Goal: Task Accomplishment & Management: Use online tool/utility

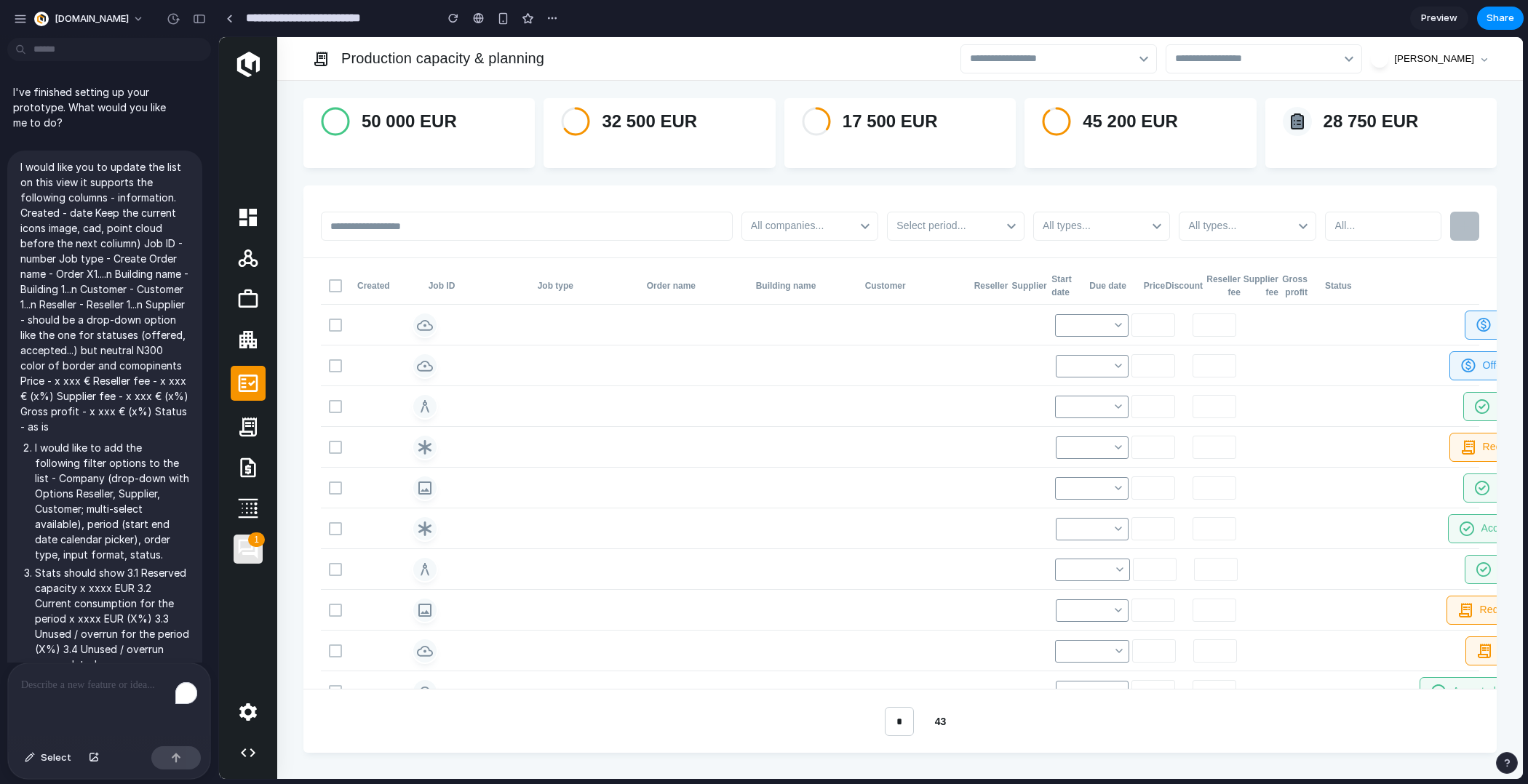
scroll to position [3975, 0]
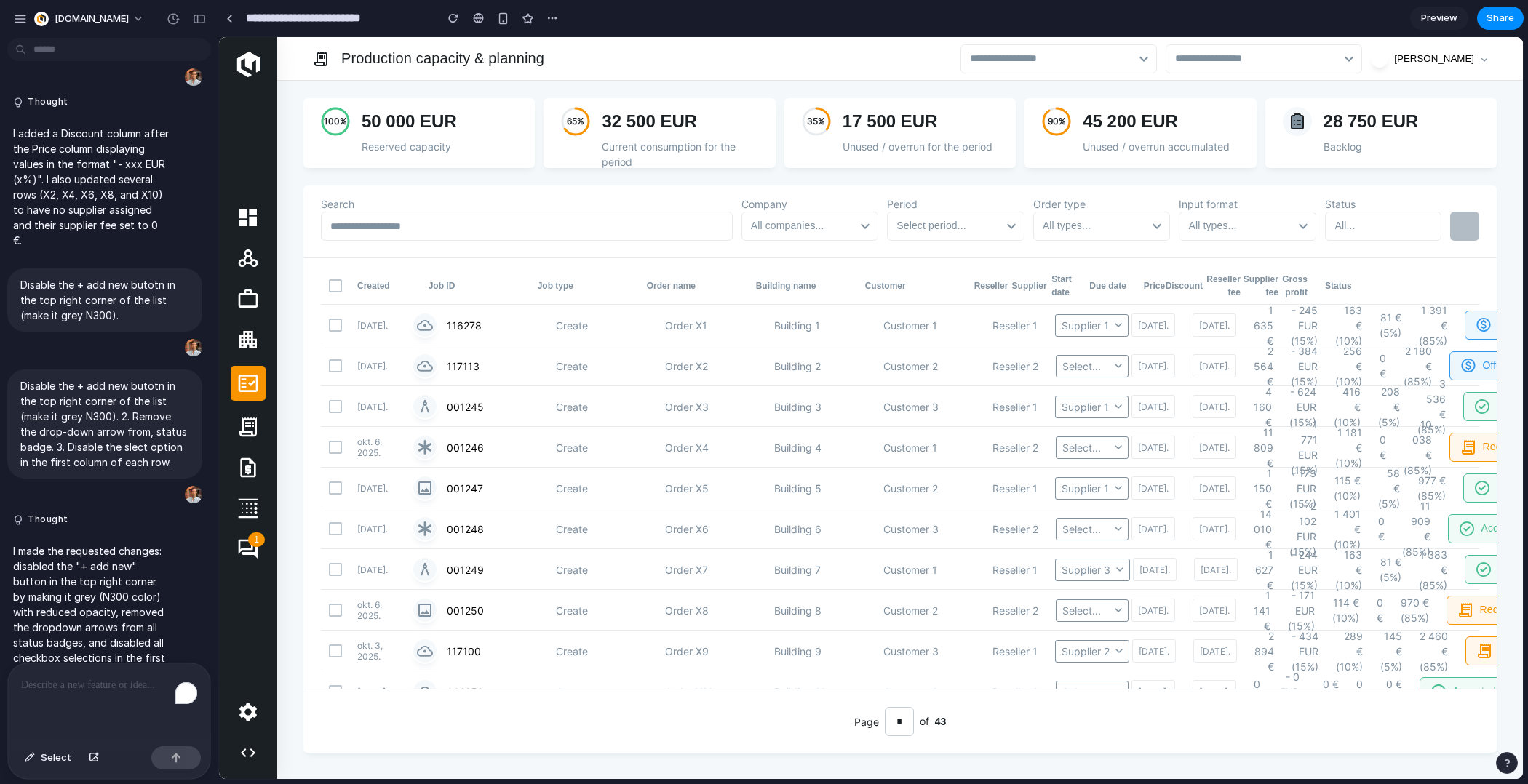
click at [115, 691] on p "To enrich screen reader interactions, please activate Accessibility in Grammarl…" at bounding box center [109, 685] width 177 height 17
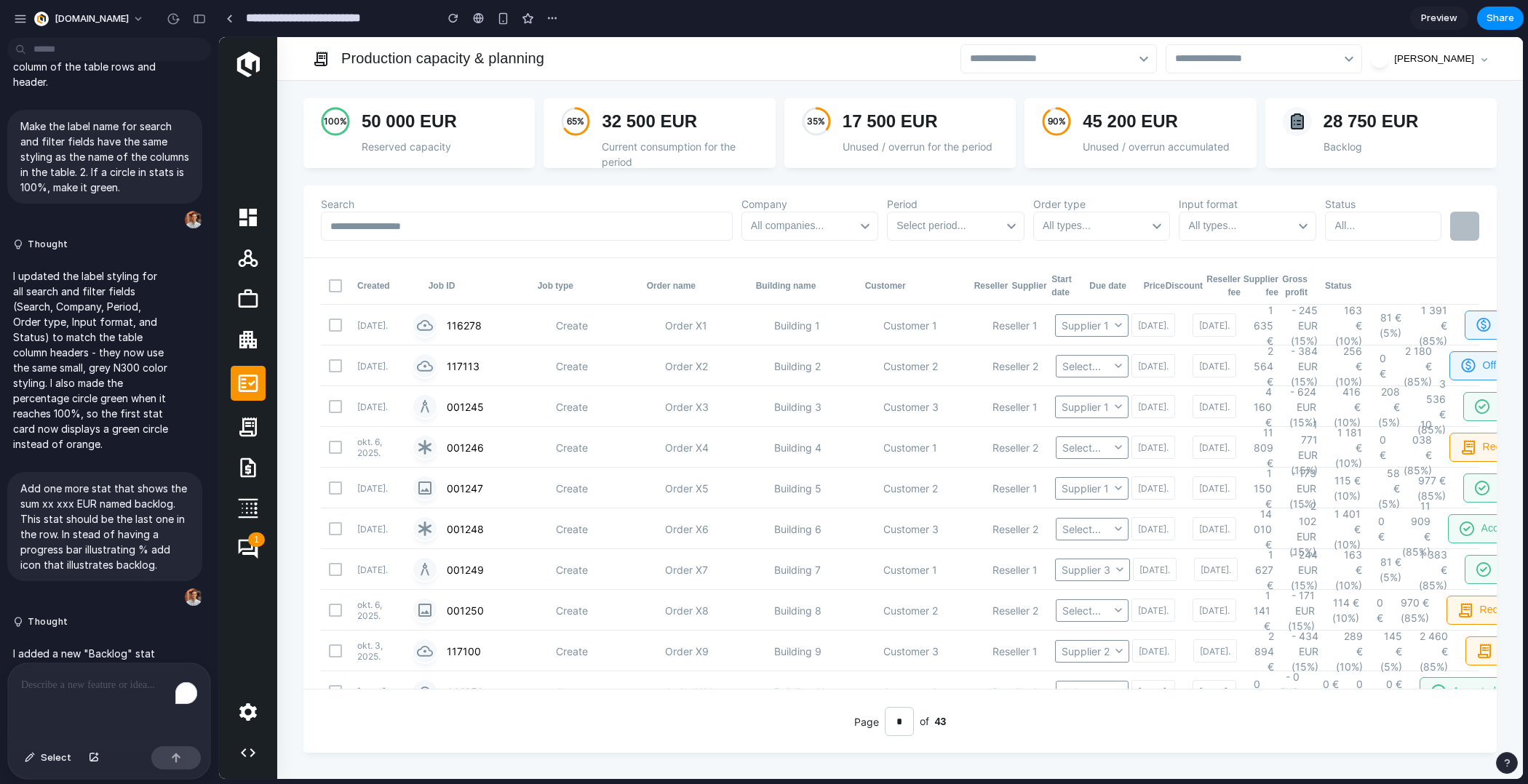
scroll to position [4641, 0]
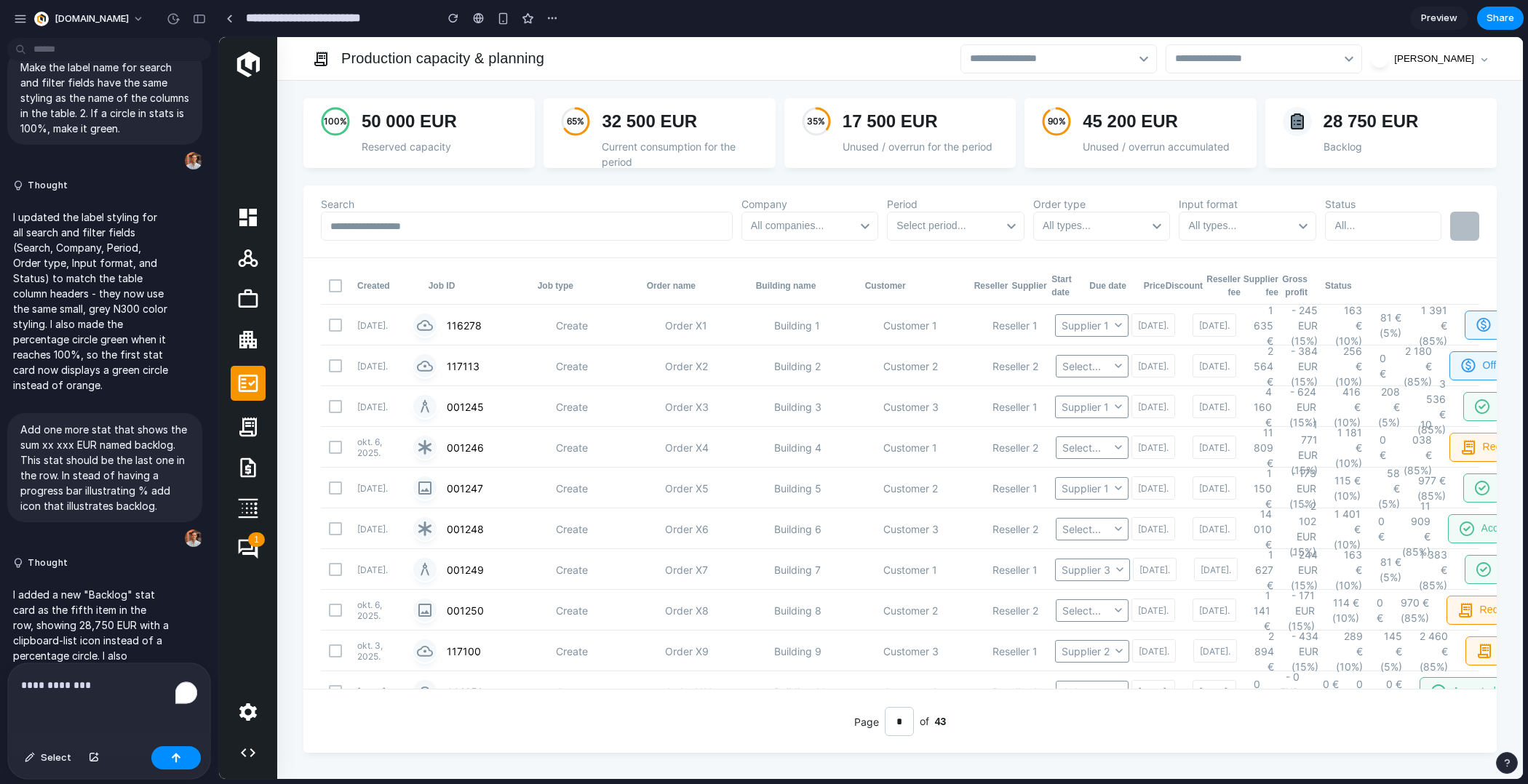
click at [245, 19] on input "**********" at bounding box center [336, 18] width 188 height 26
click at [227, 17] on div at bounding box center [229, 18] width 6 height 8
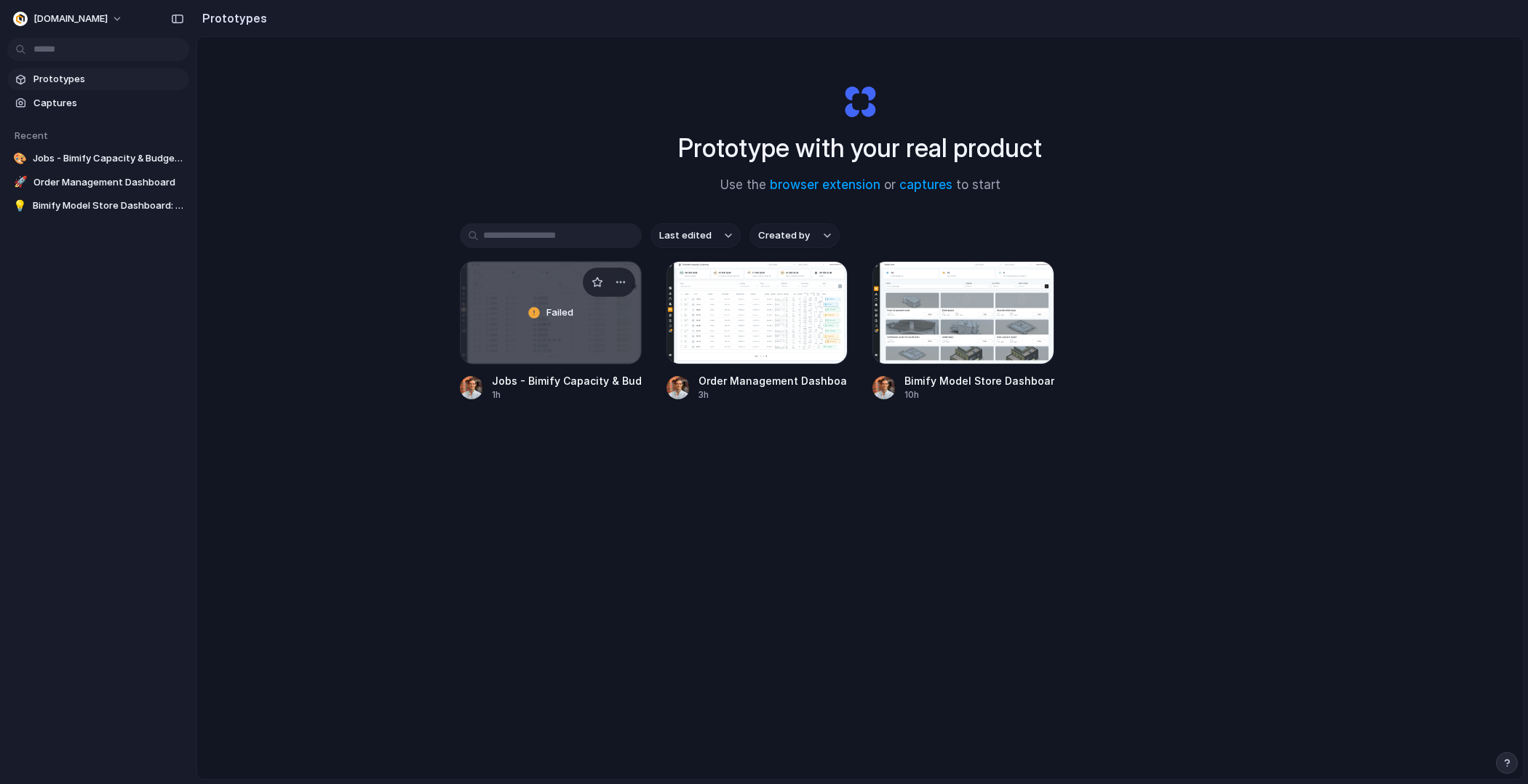
click at [543, 326] on div "Failed" at bounding box center [551, 312] width 180 height 102
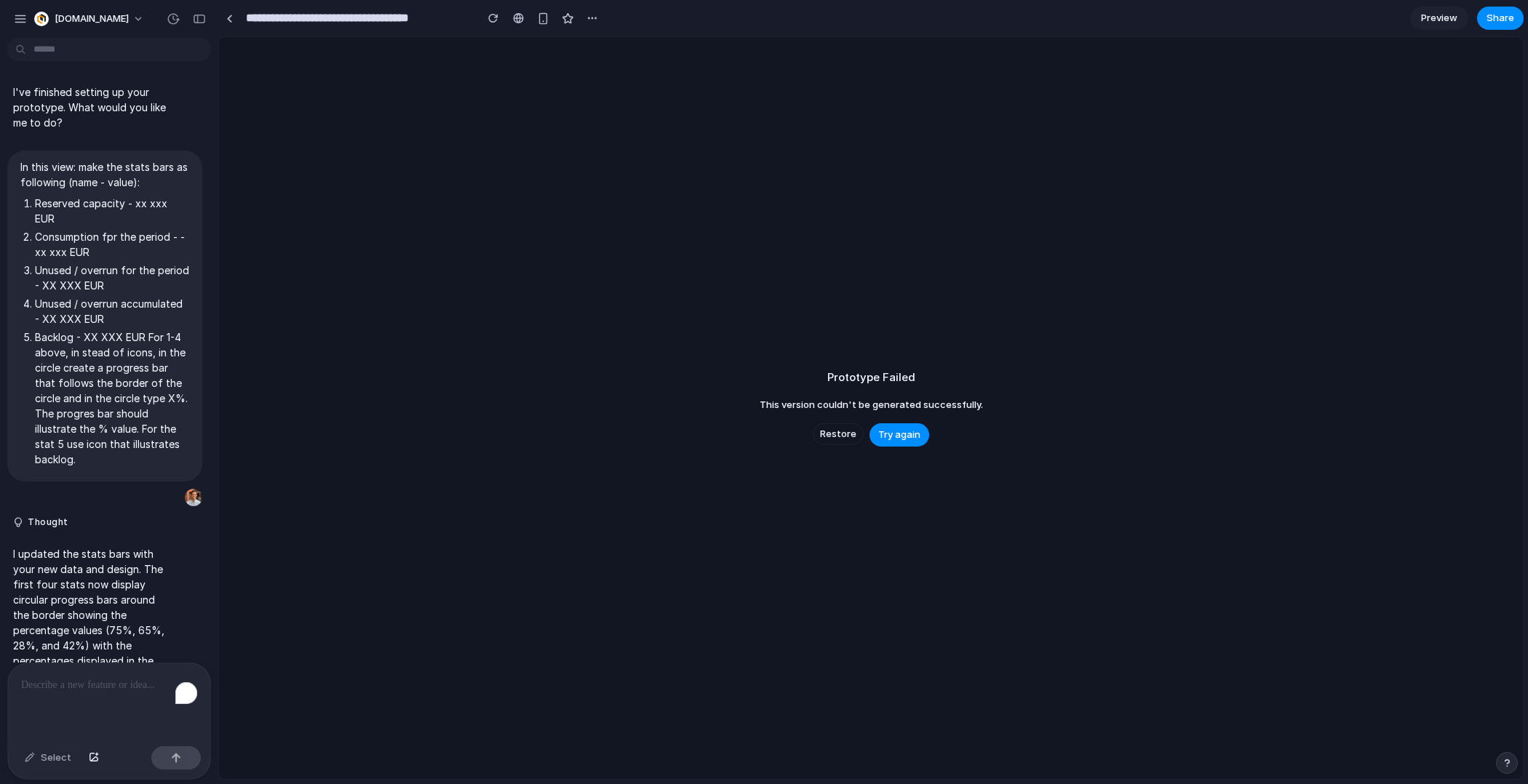
scroll to position [5041, 0]
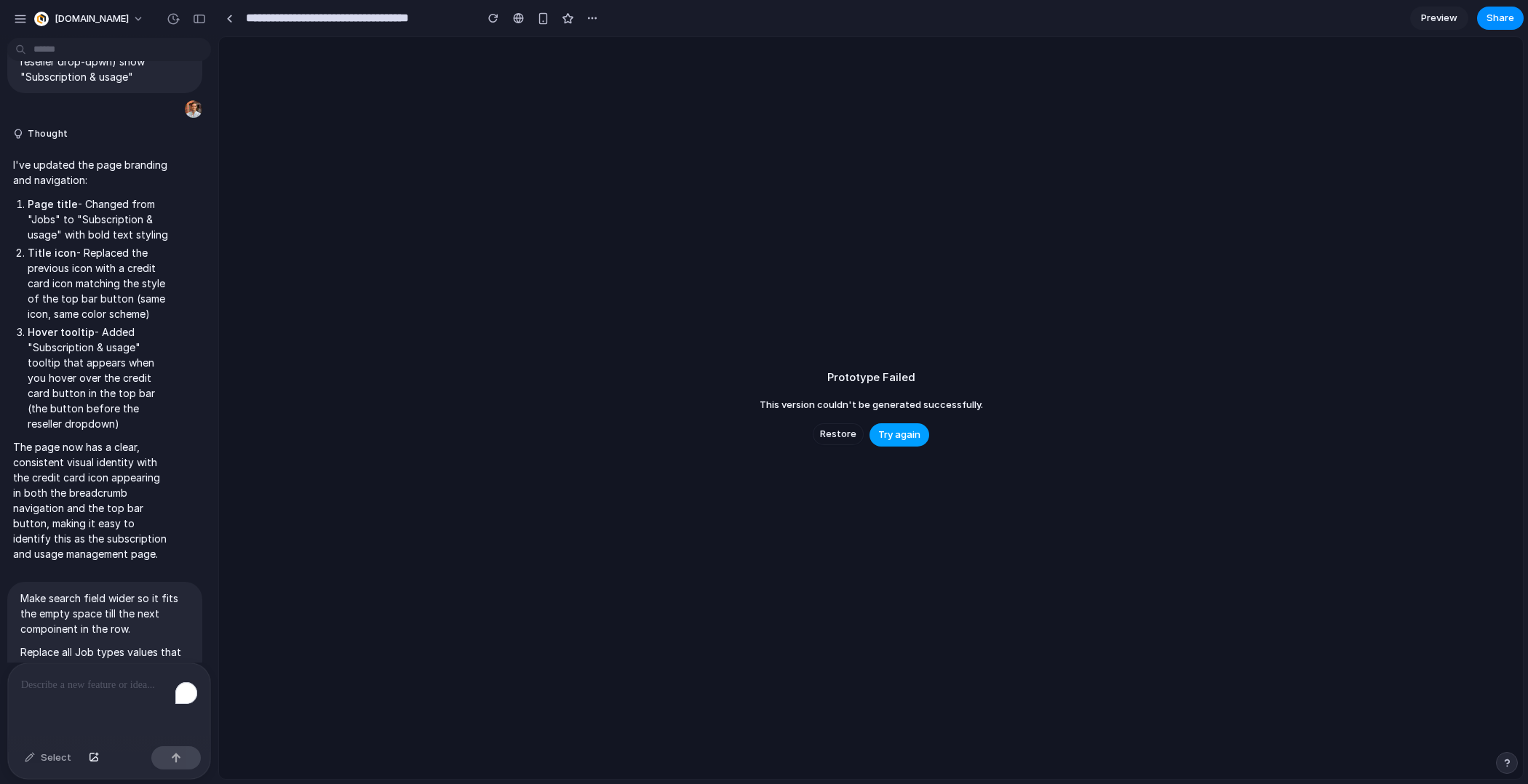
click at [896, 440] on span "Try again" at bounding box center [900, 435] width 42 height 15
click at [907, 438] on span "Try again" at bounding box center [900, 435] width 42 height 15
click at [827, 434] on span "Restore" at bounding box center [838, 435] width 37 height 15
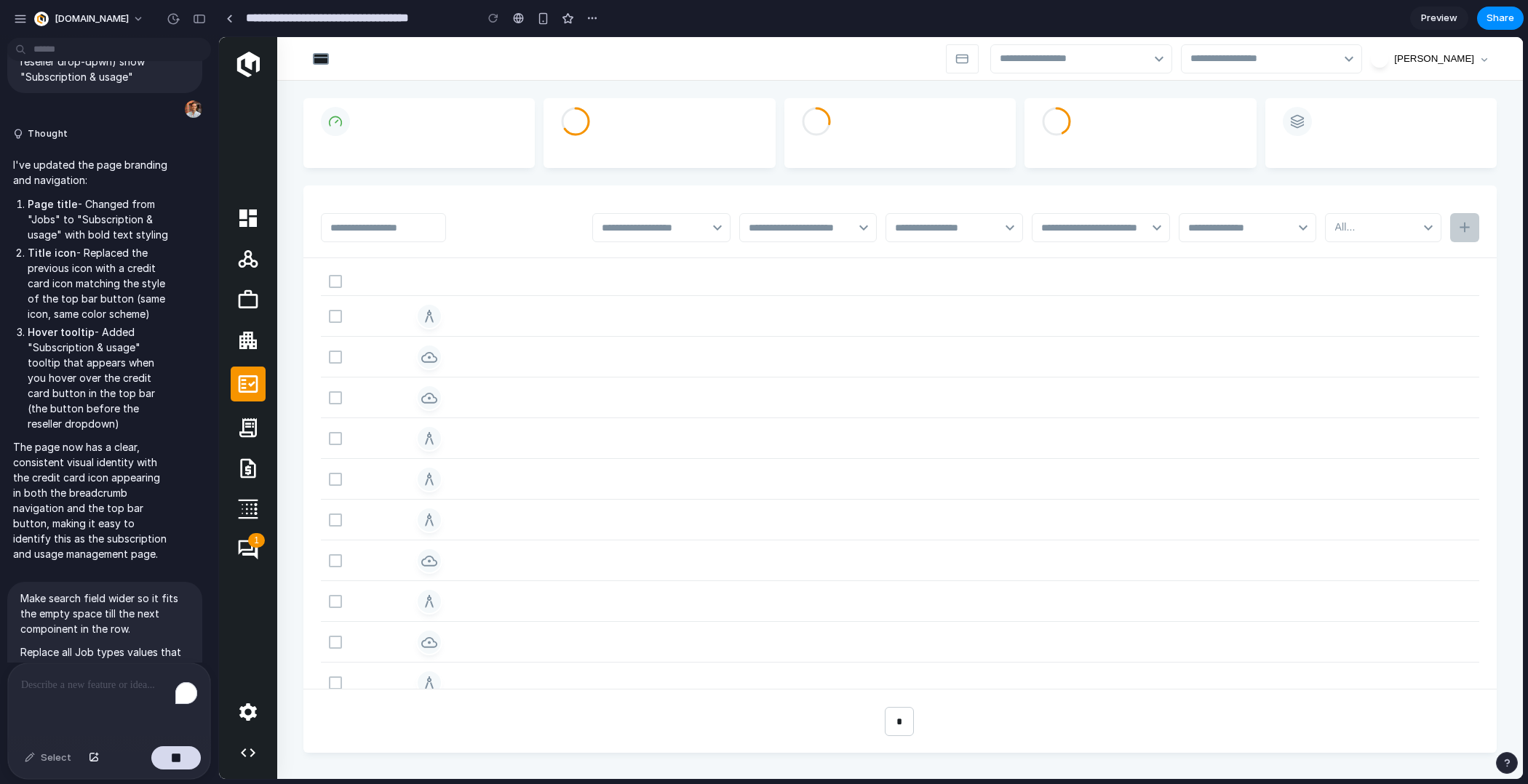
scroll to position [0, 0]
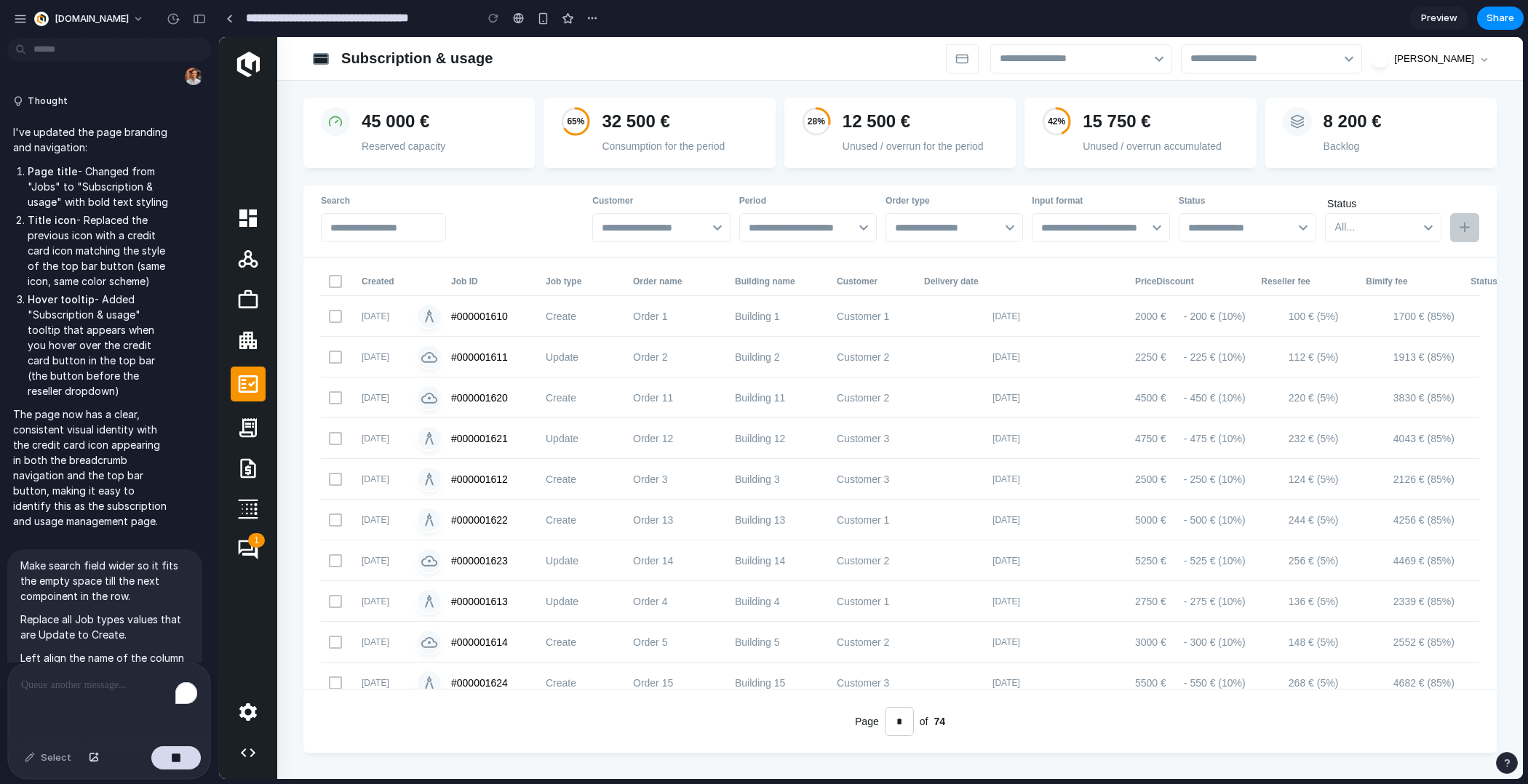
click at [134, 651] on p "Left align the name of the column delivery date." at bounding box center [105, 665] width 169 height 30
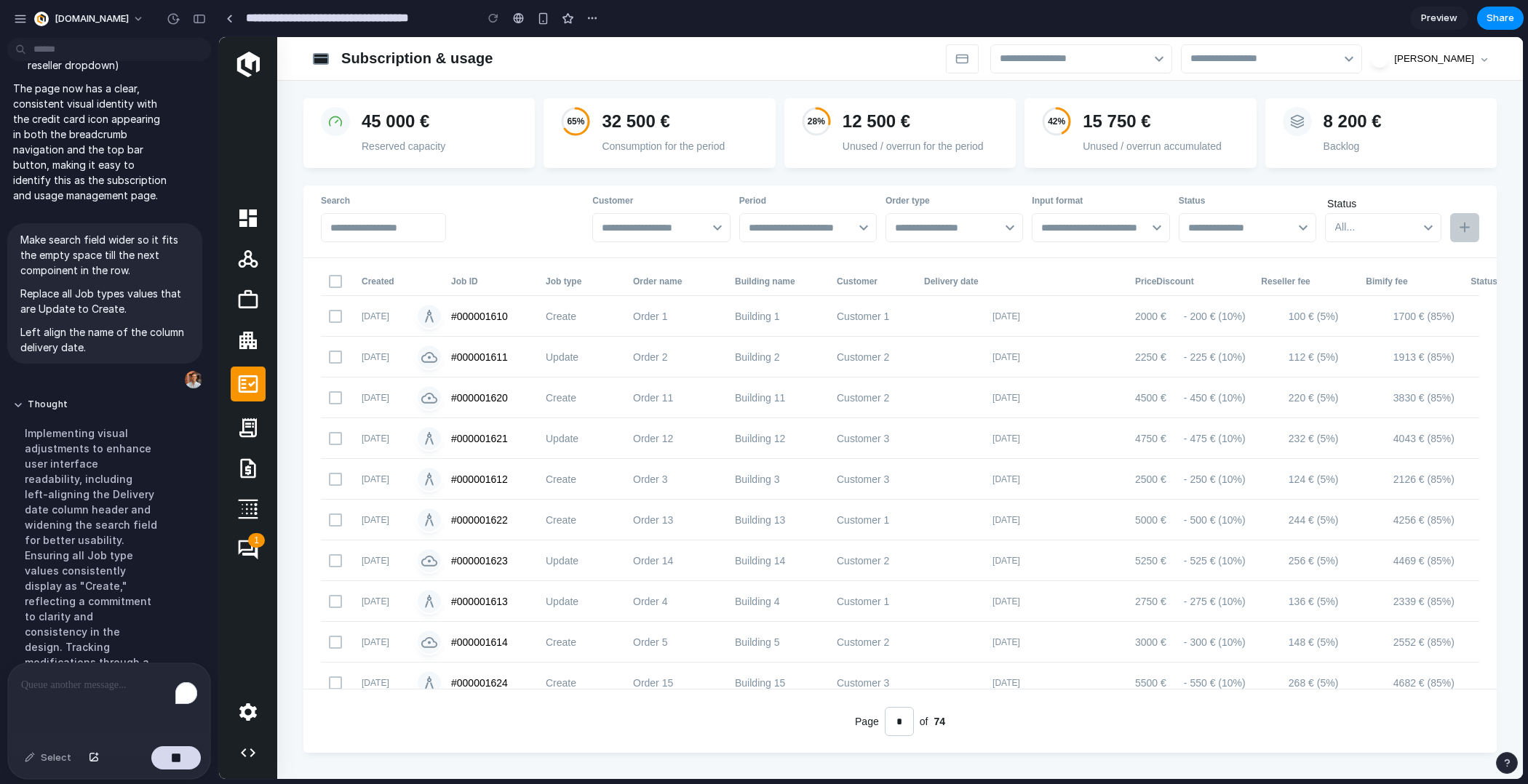
scroll to position [5448, 0]
